Goal: Download file/media

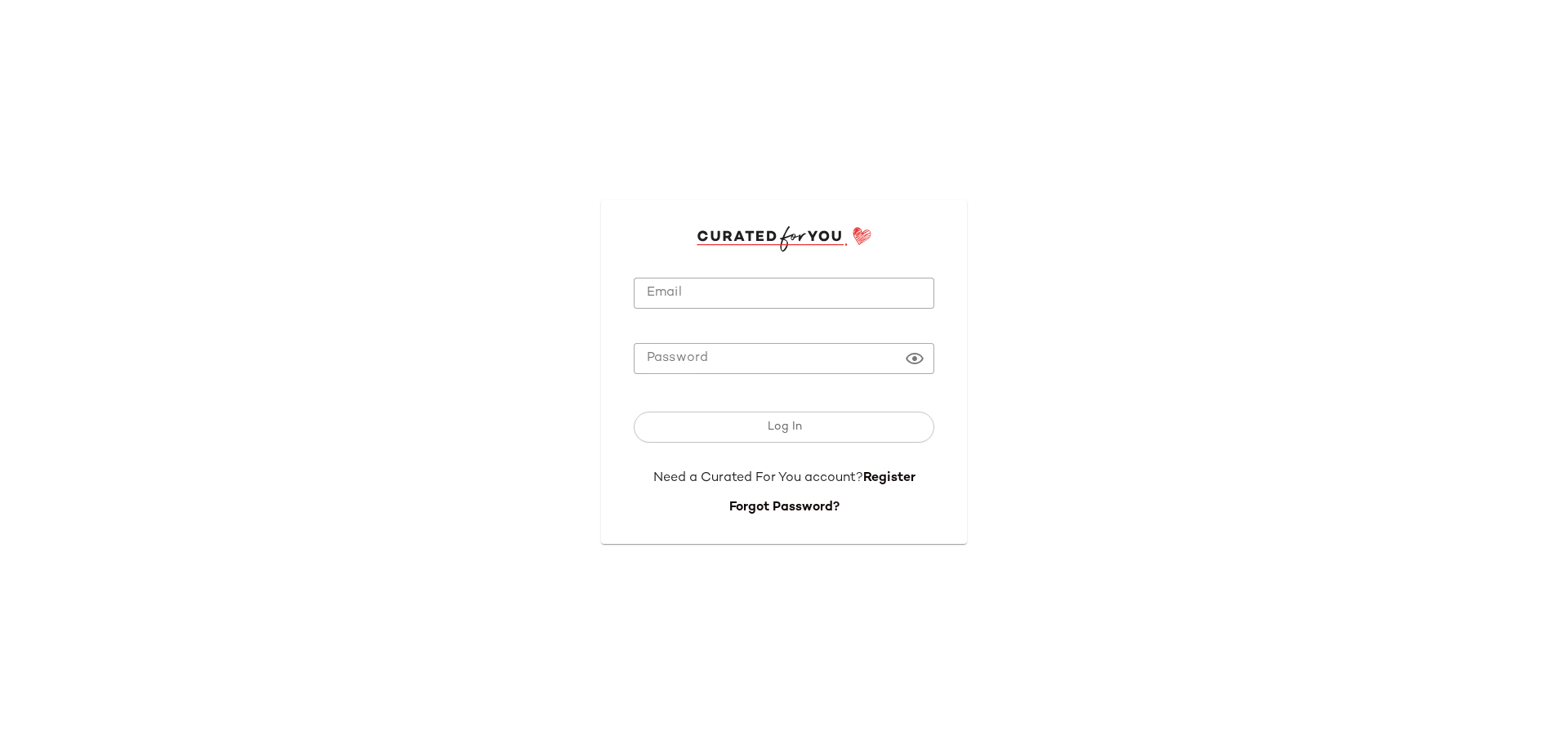
type input "**********"
click at [782, 301] on input "**********" at bounding box center [784, 294] width 300 height 32
click at [801, 438] on button "Log In" at bounding box center [784, 427] width 300 height 31
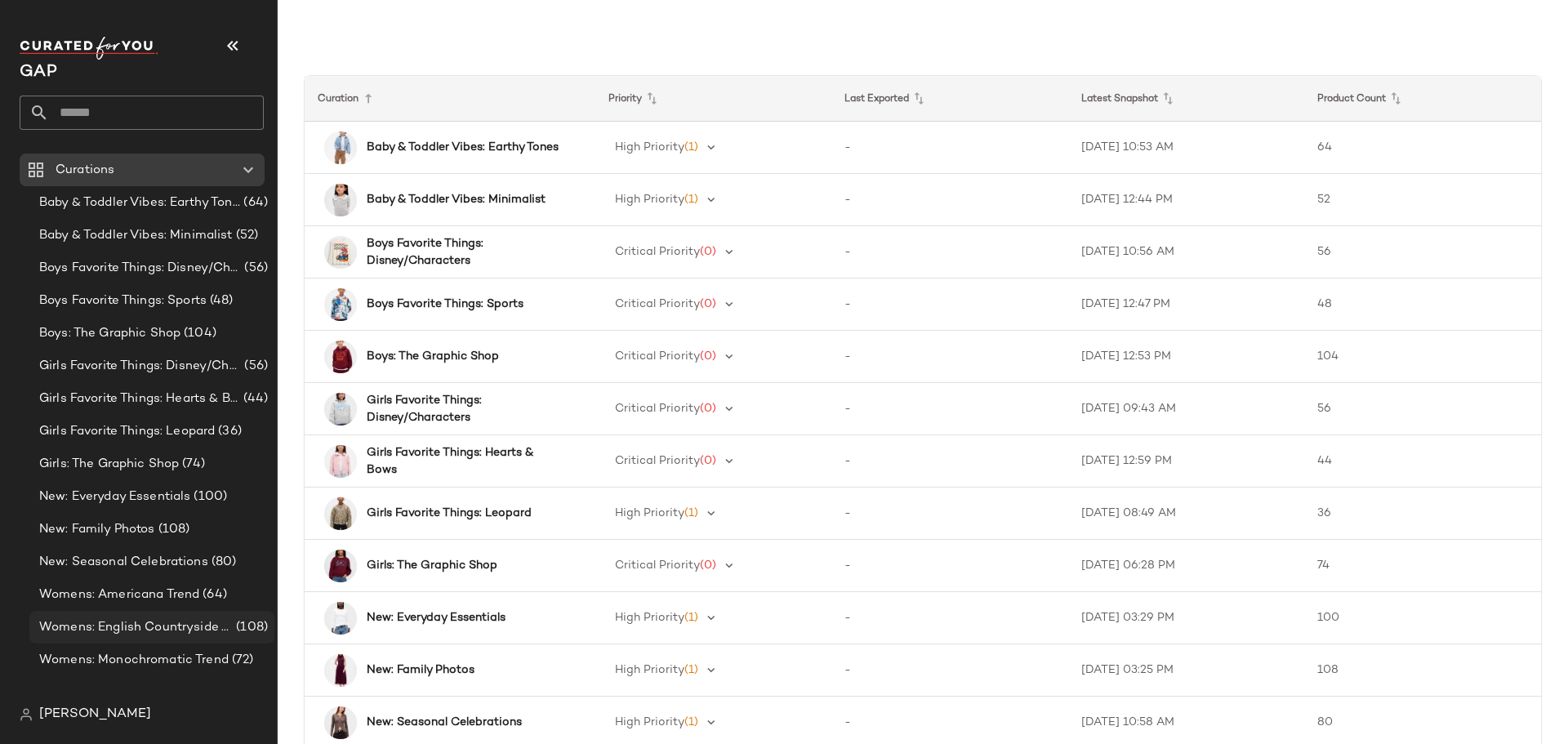
click at [123, 616] on div "Womens: English Countryside Trend (108)" at bounding box center [152, 627] width 245 height 33
click at [108, 632] on span "Womens: English Countryside Trend" at bounding box center [136, 628] width 193 height 19
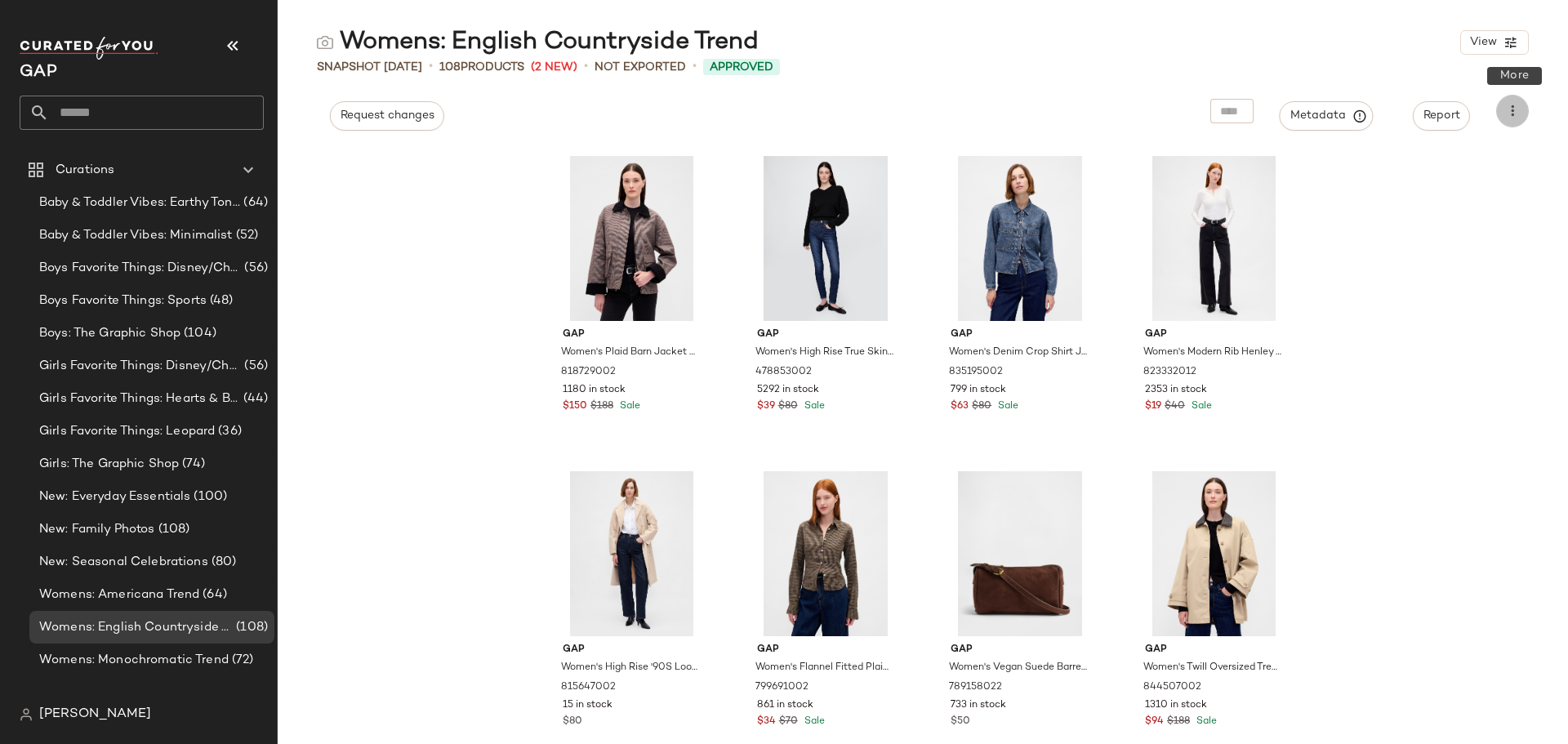
click at [1515, 117] on icon "button" at bounding box center [1512, 110] width 16 height 16
click at [1426, 154] on span "Download CSV" at bounding box center [1438, 156] width 154 height 17
click at [165, 657] on span "Womens: Monochromatic Trend" at bounding box center [133, 660] width 189 height 19
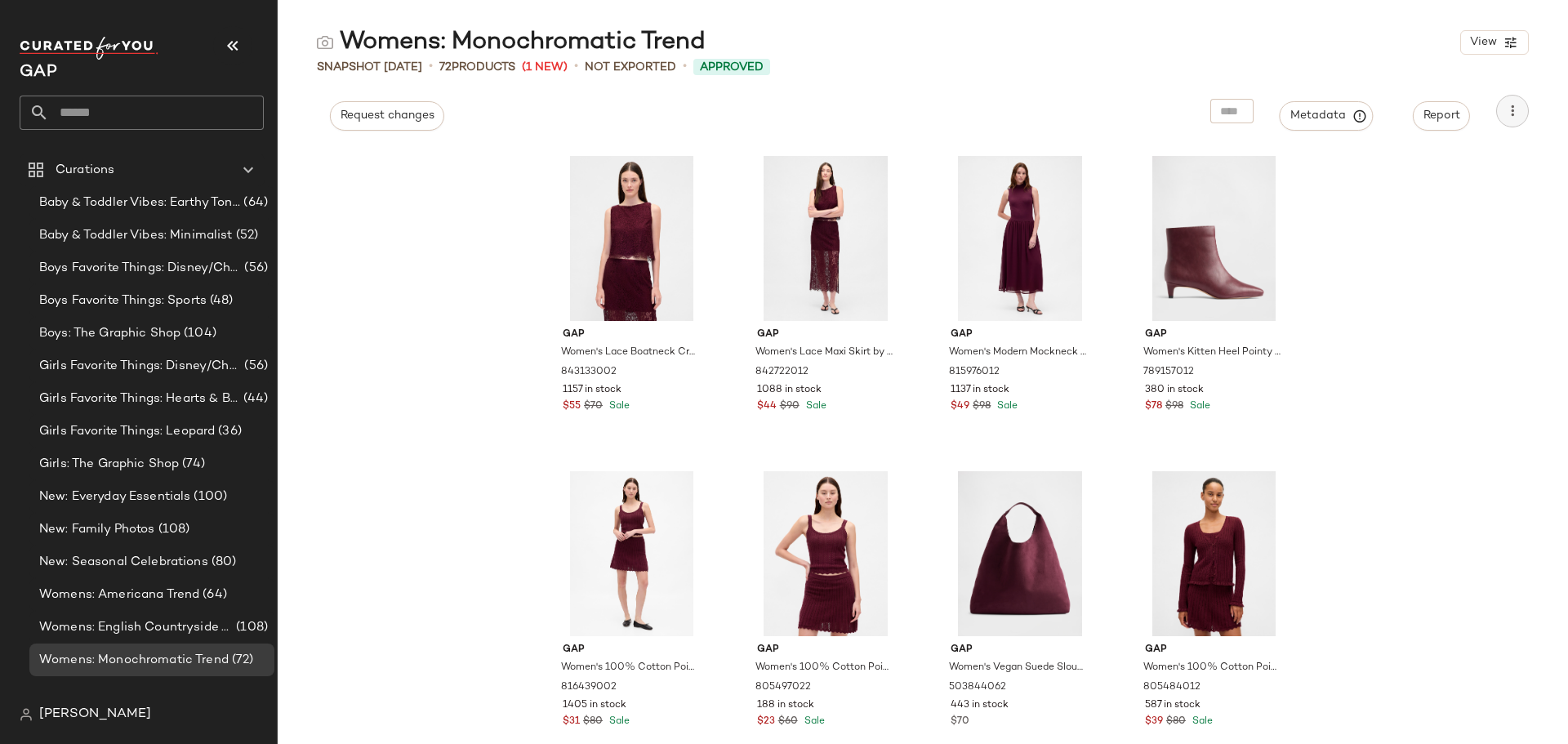
click at [1519, 103] on icon "button" at bounding box center [1512, 110] width 16 height 16
click at [1392, 159] on span "Download CSV" at bounding box center [1438, 156] width 154 height 17
click at [167, 600] on span "Womens: Americana Trend" at bounding box center [119, 595] width 160 height 19
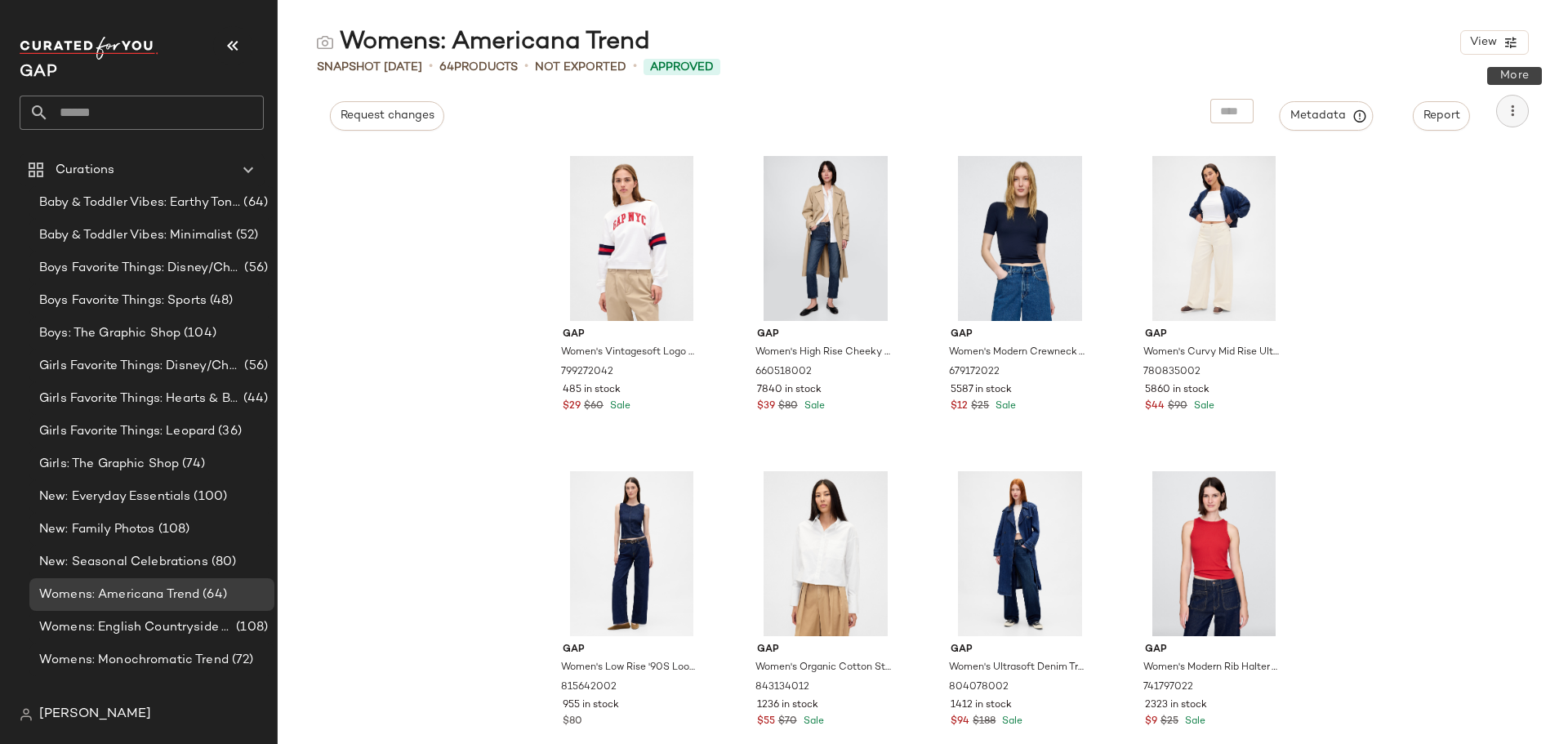
click at [1510, 109] on icon "button" at bounding box center [1512, 110] width 16 height 16
click at [1443, 154] on span "Download CSV" at bounding box center [1438, 156] width 154 height 17
